Goal: Check status

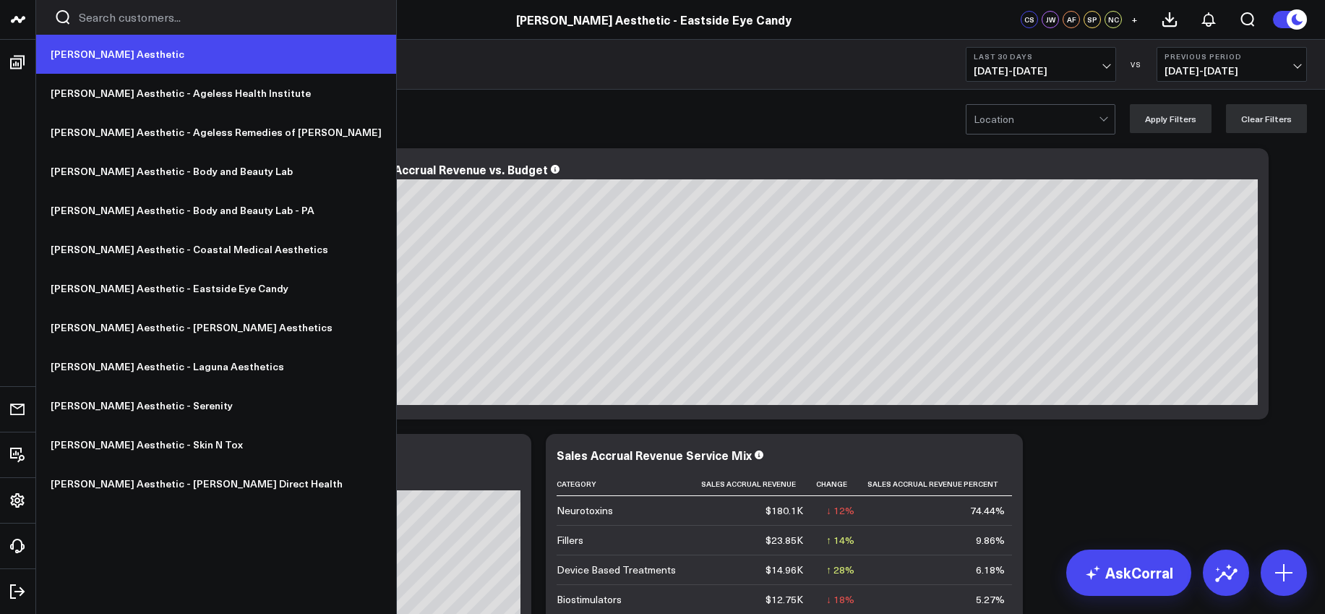
click at [99, 62] on link "[PERSON_NAME] Aesthetic" at bounding box center [216, 54] width 360 height 39
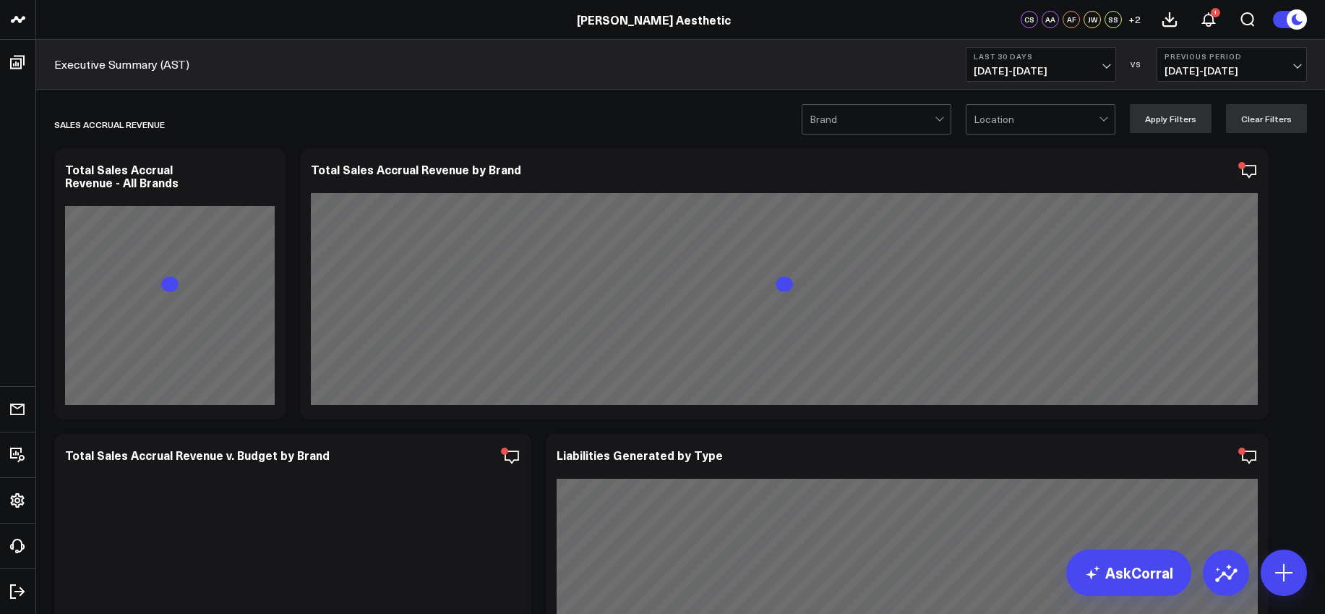
click at [1031, 65] on span "[DATE] - [DATE]" at bounding box center [1041, 71] width 134 height 12
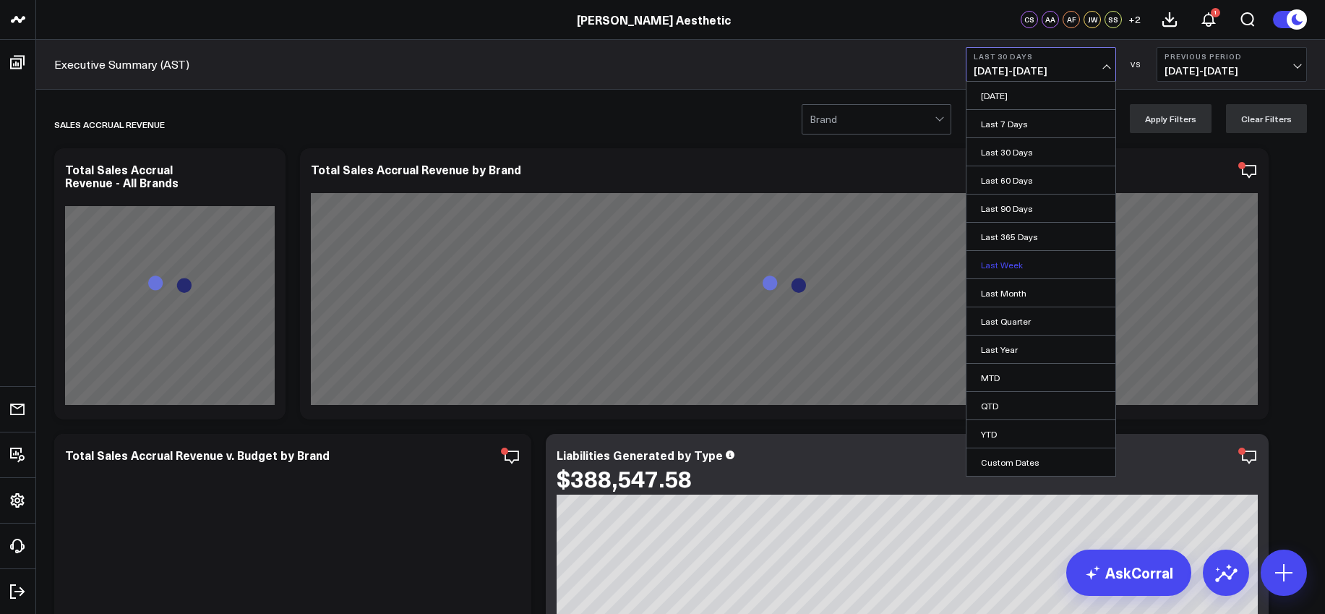
click at [1013, 259] on link "Last Week" at bounding box center [1040, 264] width 149 height 27
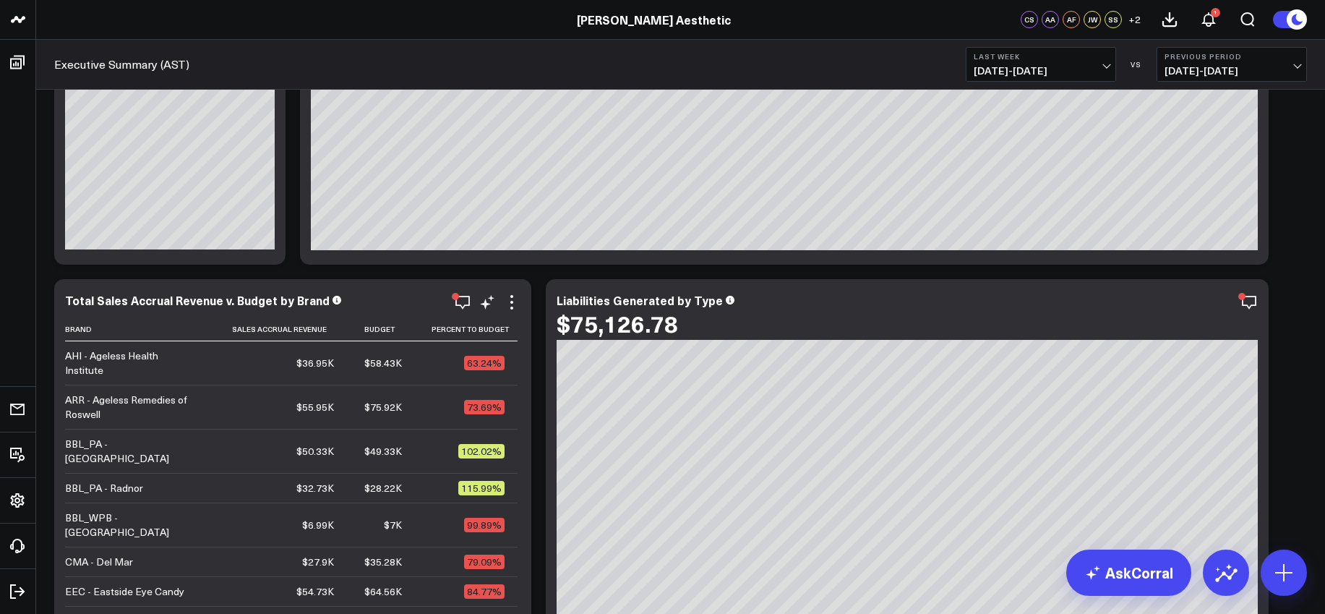
scroll to position [160, 0]
